Goal: Find contact information: Find contact information

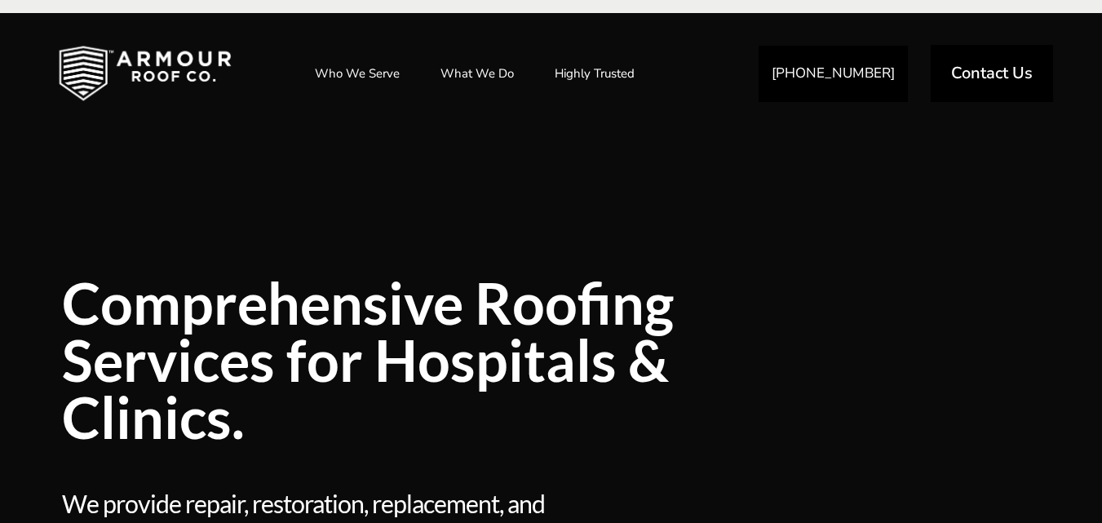
click at [971, 172] on div at bounding box center [930, 399] width 253 height 564
click at [984, 78] on span "Contact Us" at bounding box center [992, 72] width 82 height 16
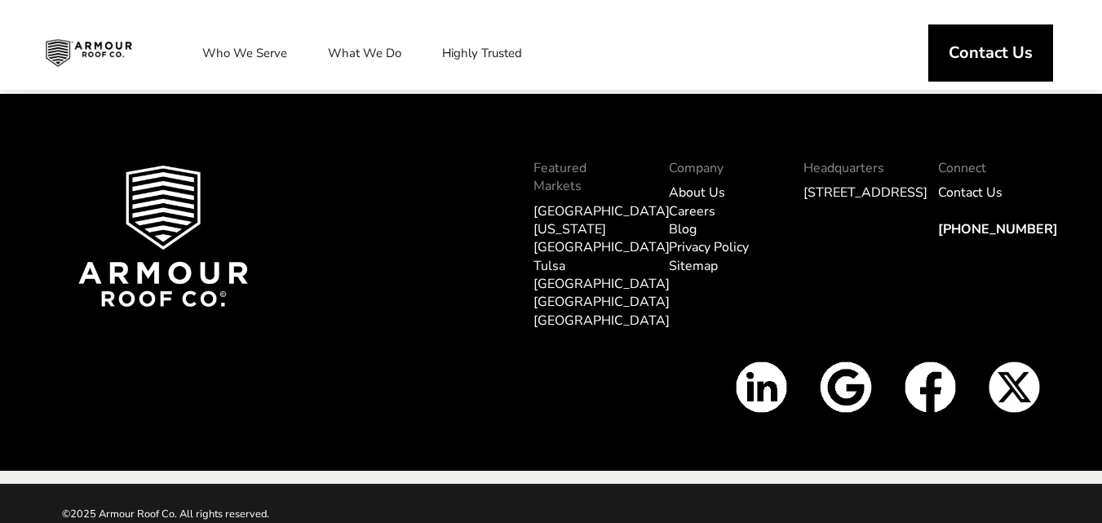
scroll to position [2178, 0]
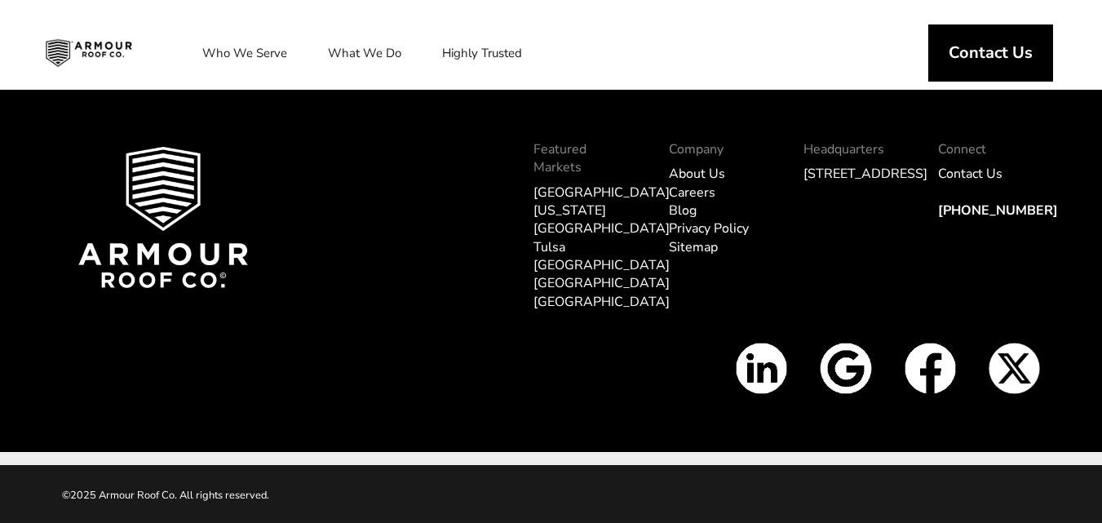
click at [915, 374] on img at bounding box center [929, 368] width 51 height 51
click at [703, 237] on link "Privacy Policy" at bounding box center [709, 228] width 80 height 18
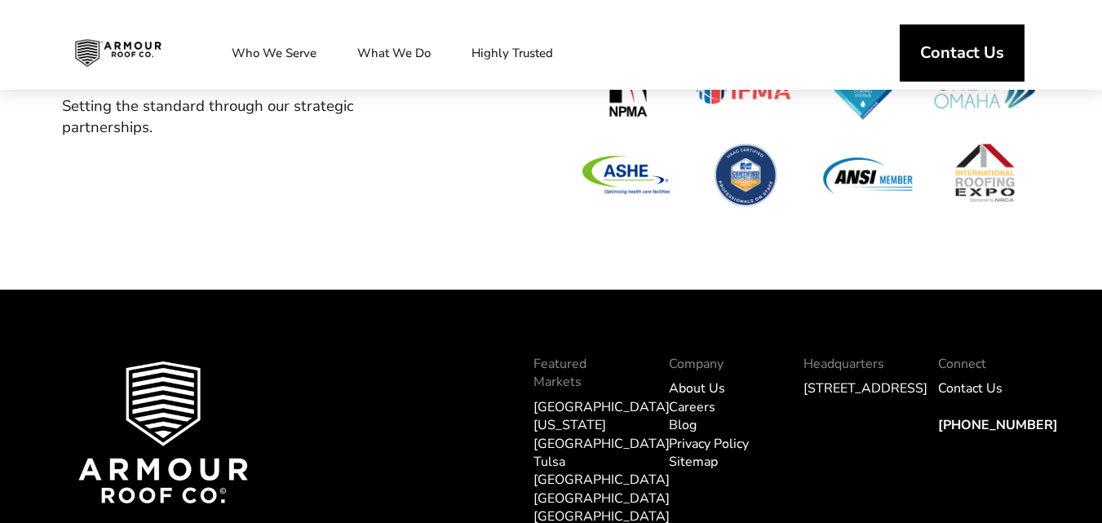
scroll to position [4785, 0]
